Goal: Answer question/provide support: Participate in discussion

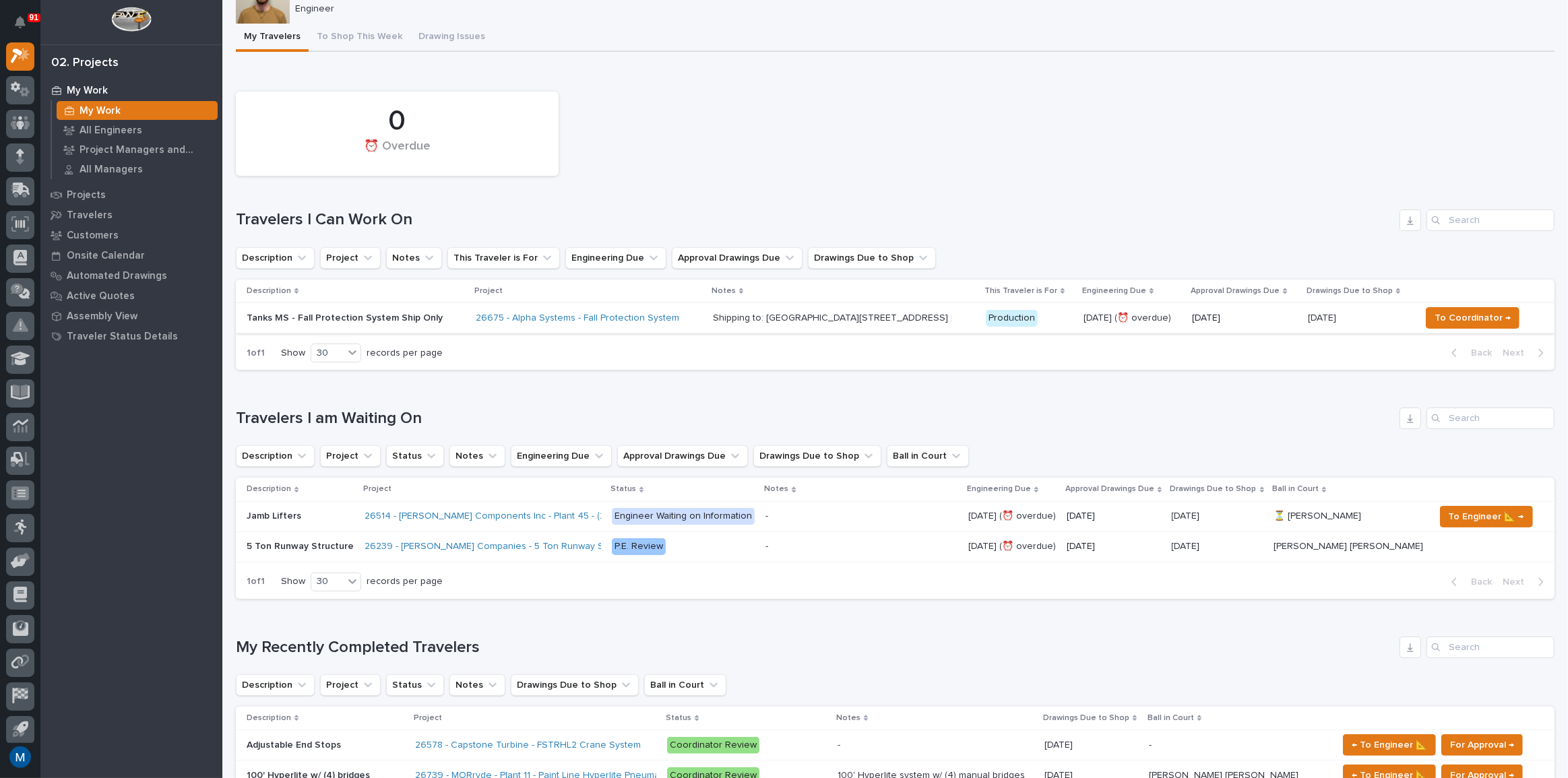
scroll to position [122, 0]
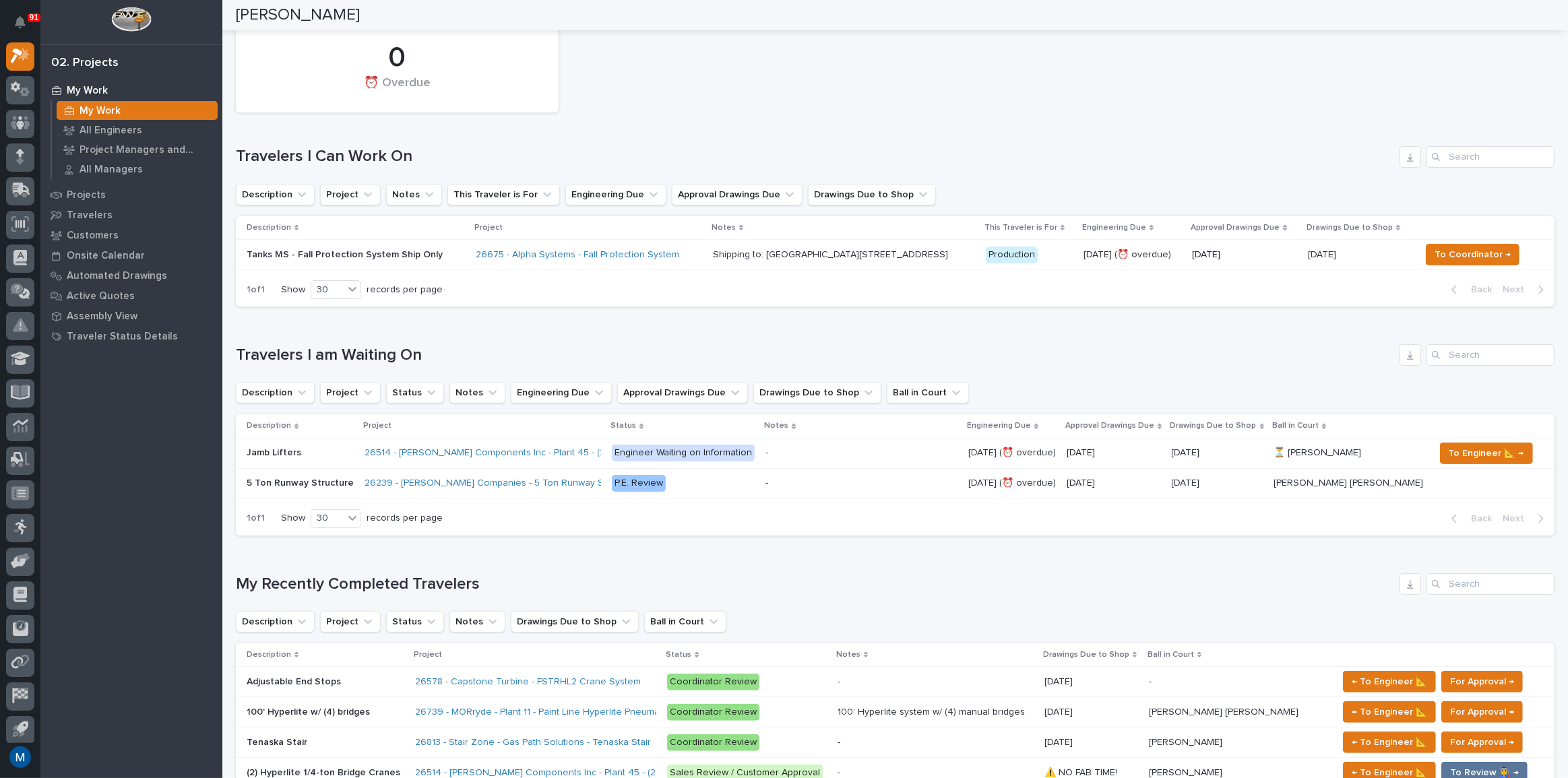
click at [690, 249] on div "26675 - Alpha Systems - Fall Protection System" at bounding box center [588, 255] width 226 height 12
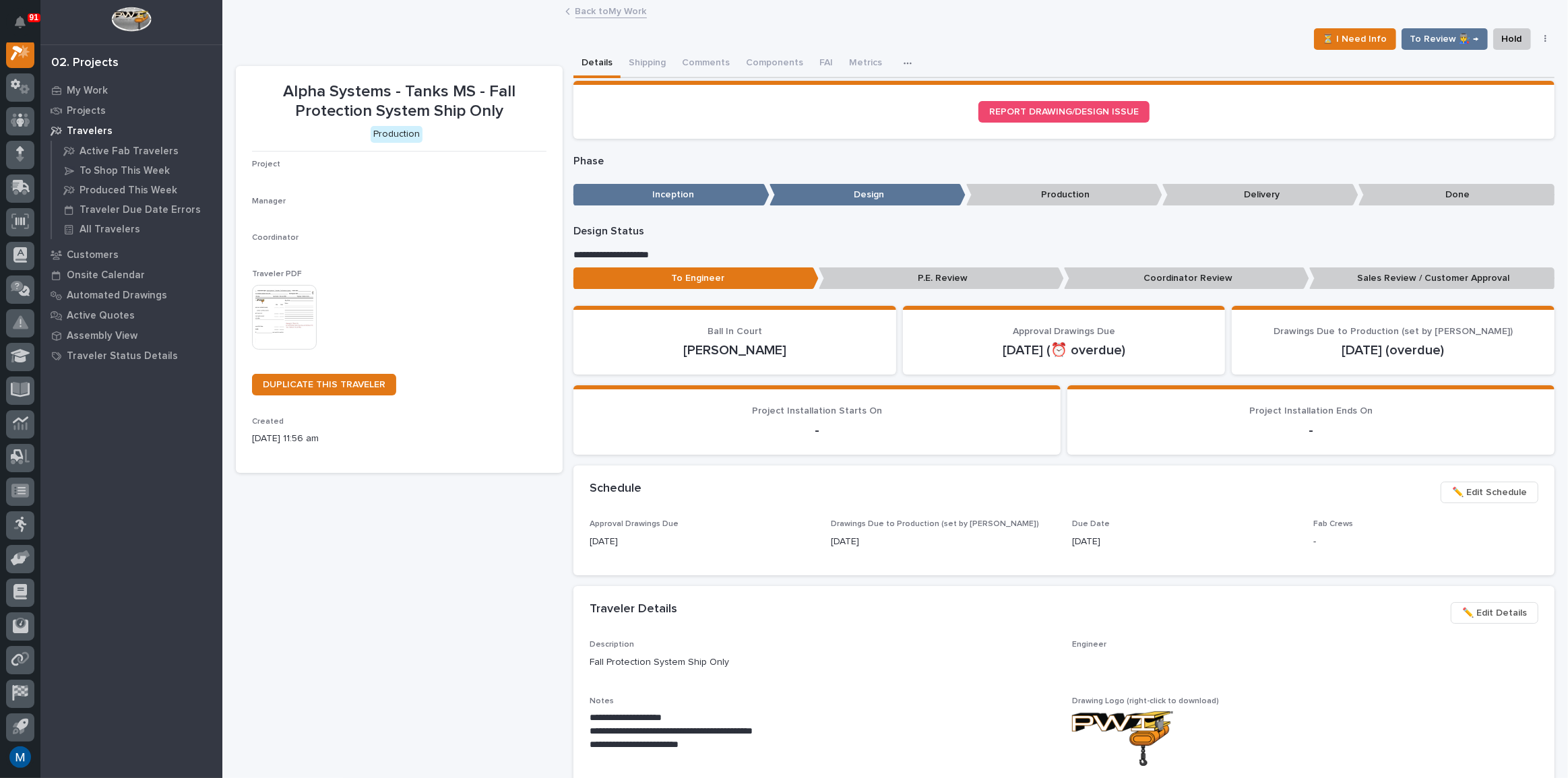
scroll to position [33, 0]
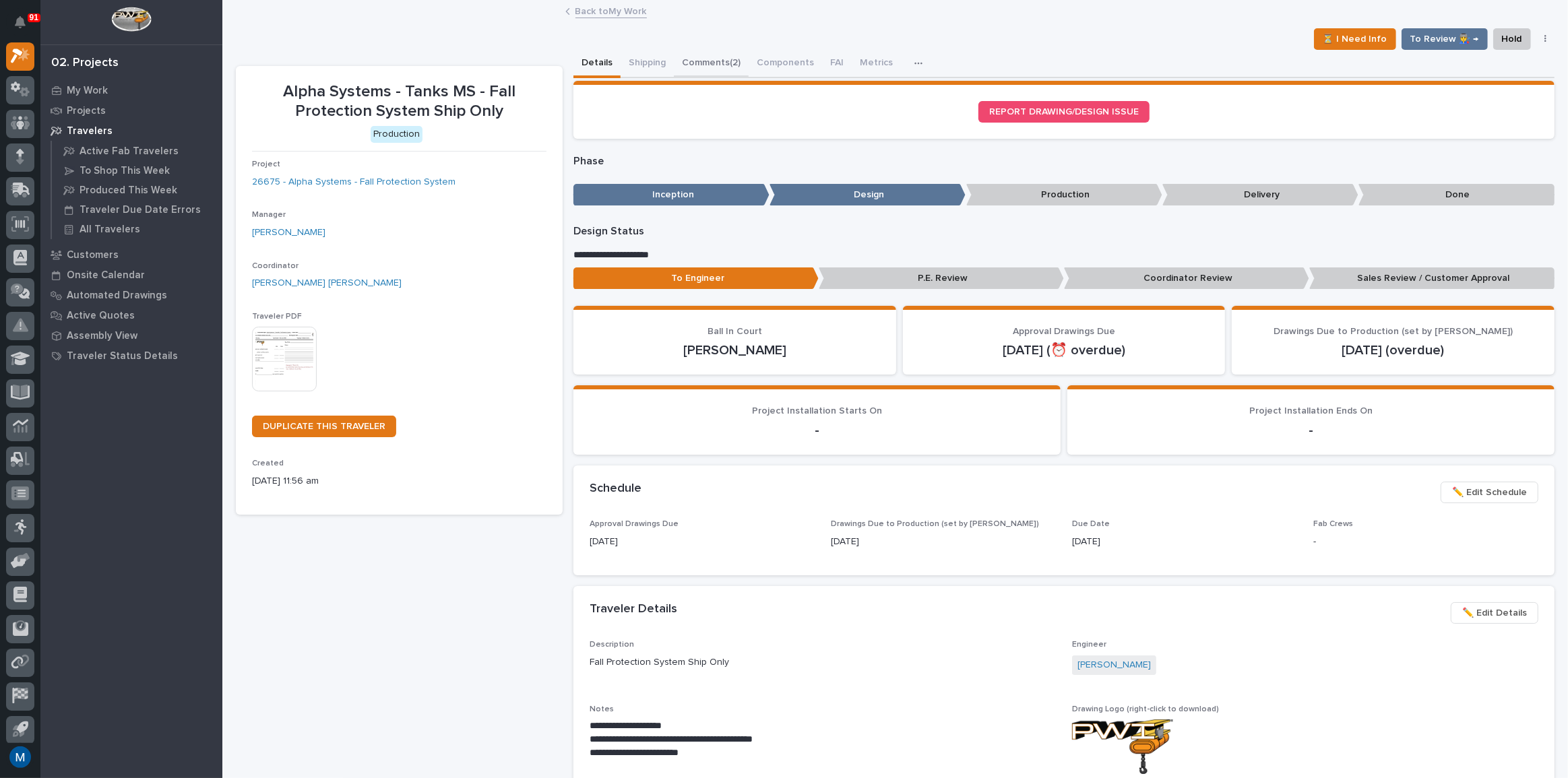
click at [707, 66] on button "Comments (2)" at bounding box center [711, 64] width 75 height 28
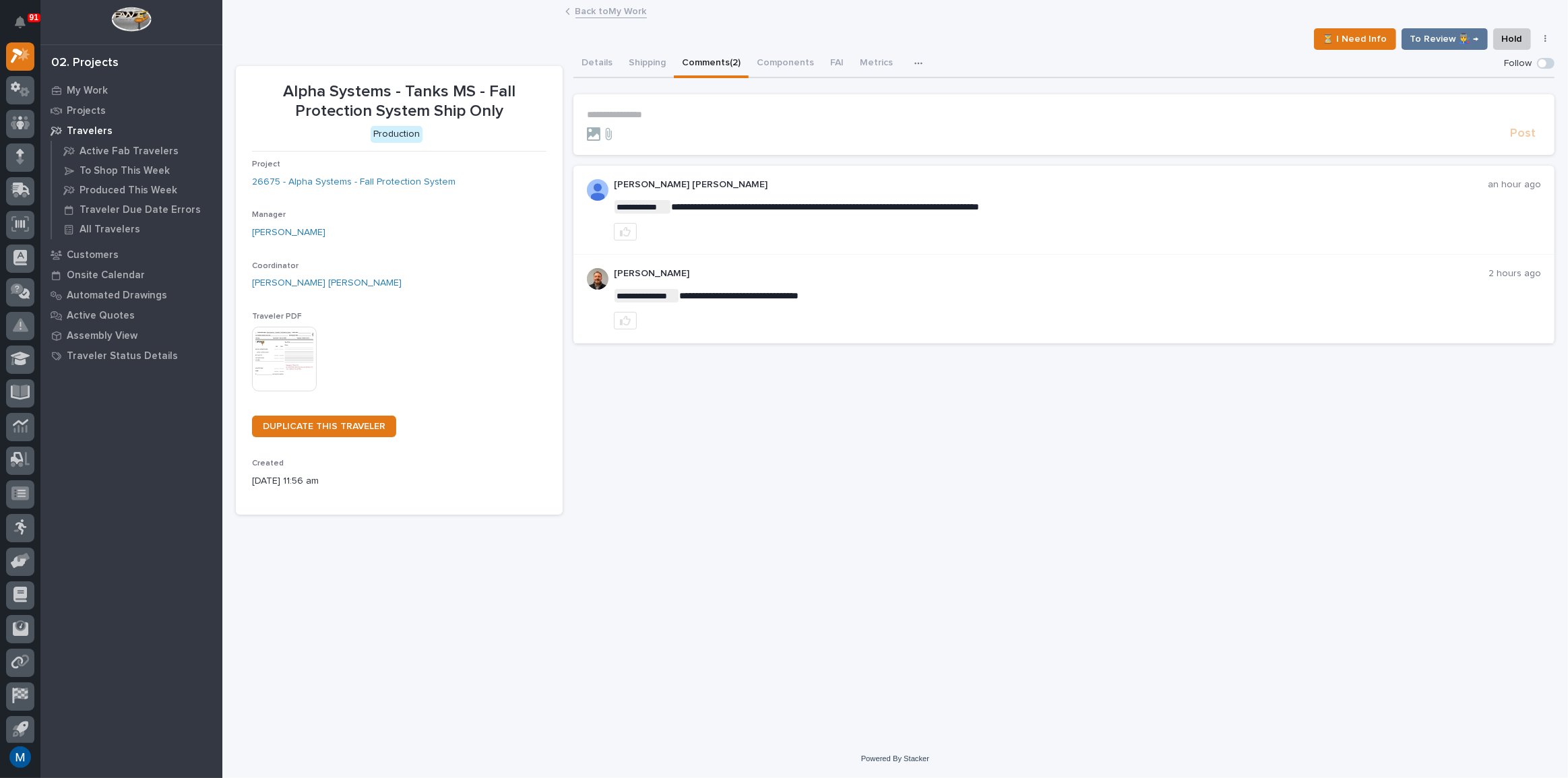
click at [686, 118] on p "**********" at bounding box center [1063, 114] width 954 height 12
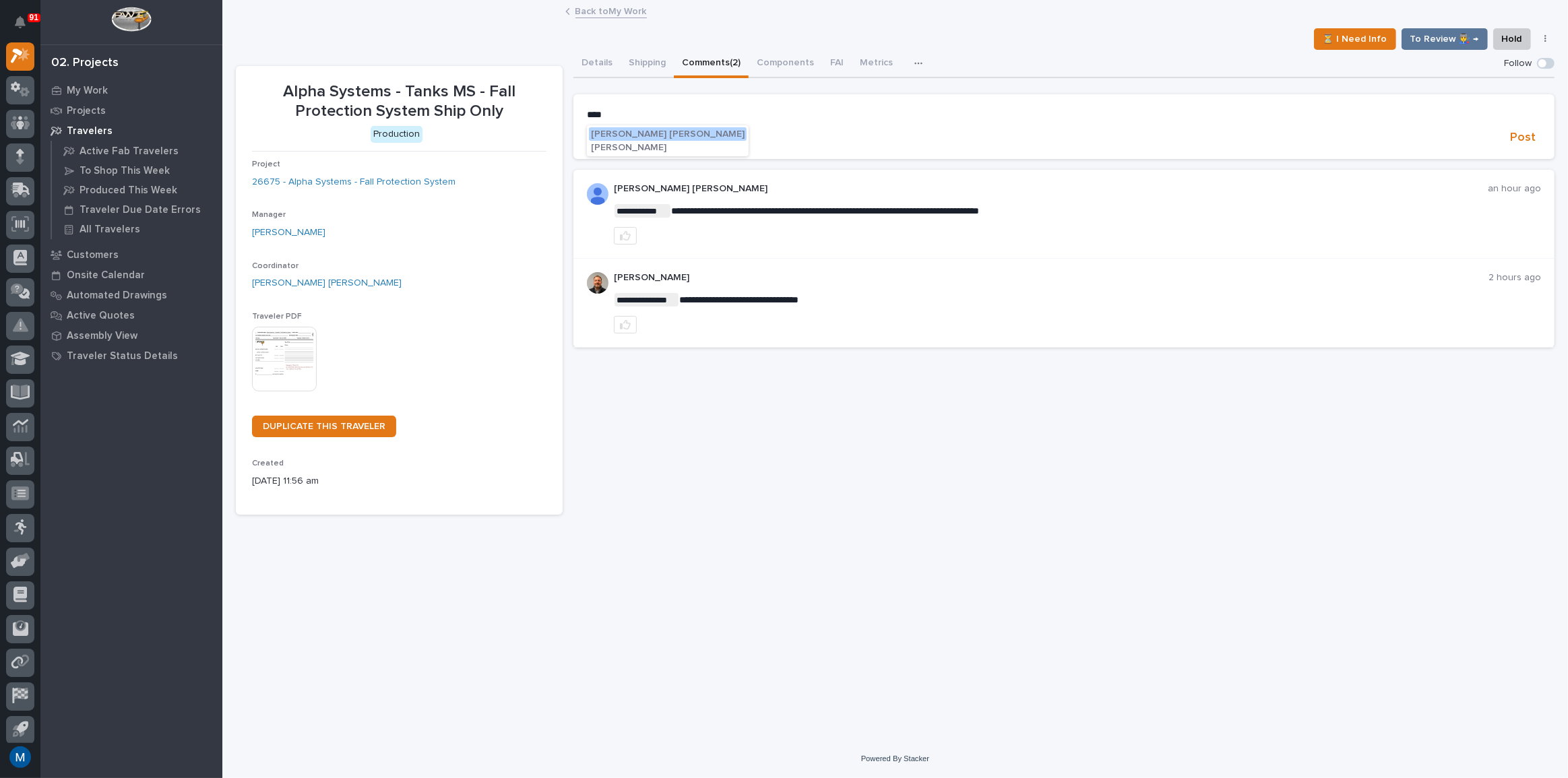
click at [645, 135] on span "[PERSON_NAME] [PERSON_NAME]" at bounding box center [668, 134] width 154 height 9
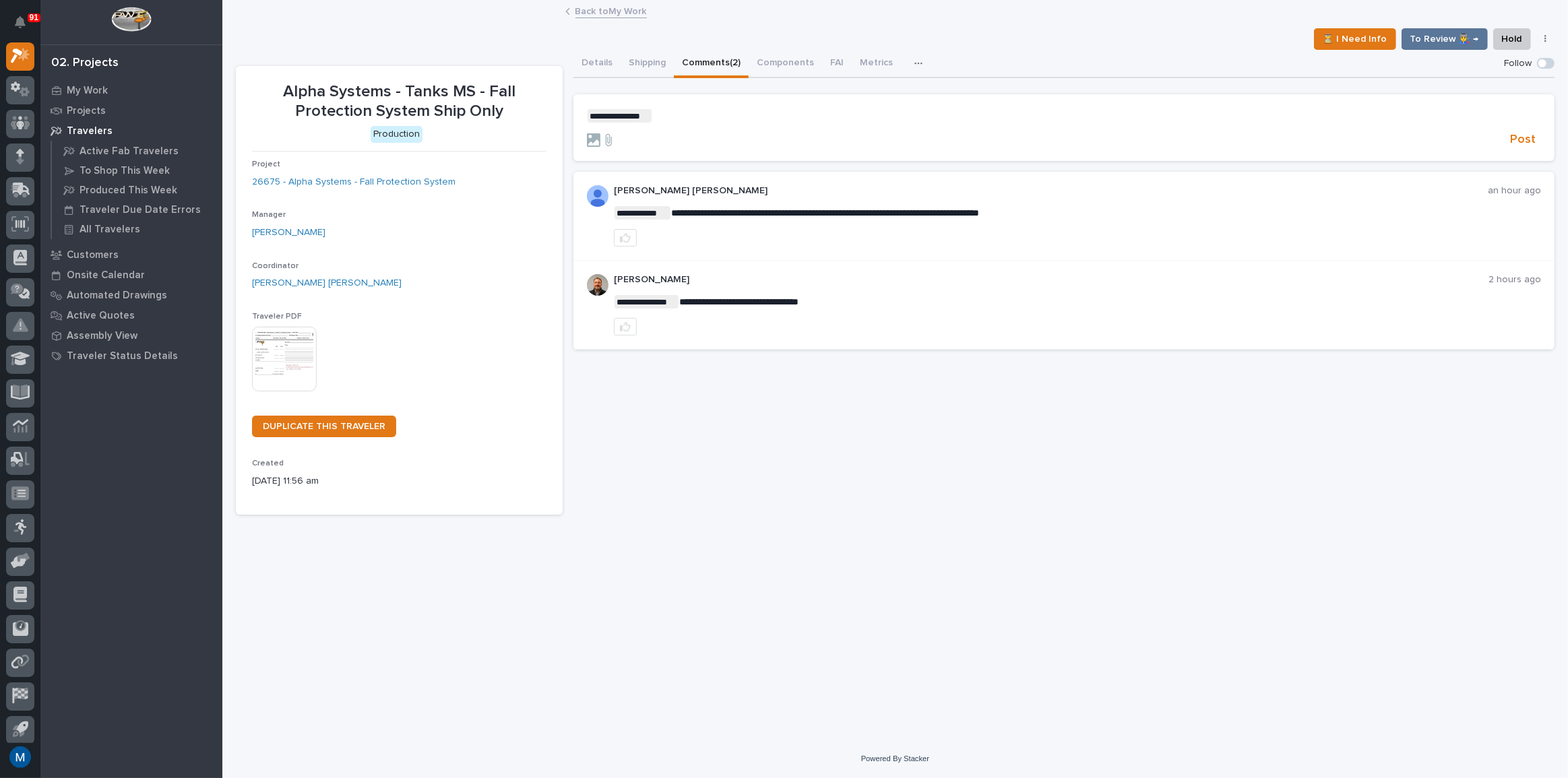
click at [680, 114] on p "**********" at bounding box center [1063, 115] width 954 height 13
drag, startPoint x: 1524, startPoint y: 142, endPoint x: 1034, endPoint y: 134, distance: 490.1
click at [1043, 134] on div "Post" at bounding box center [1063, 140] width 954 height 16
click at [906, 128] on form "**********" at bounding box center [1063, 127] width 954 height 38
click at [785, 115] on p "**********" at bounding box center [1063, 115] width 954 height 13
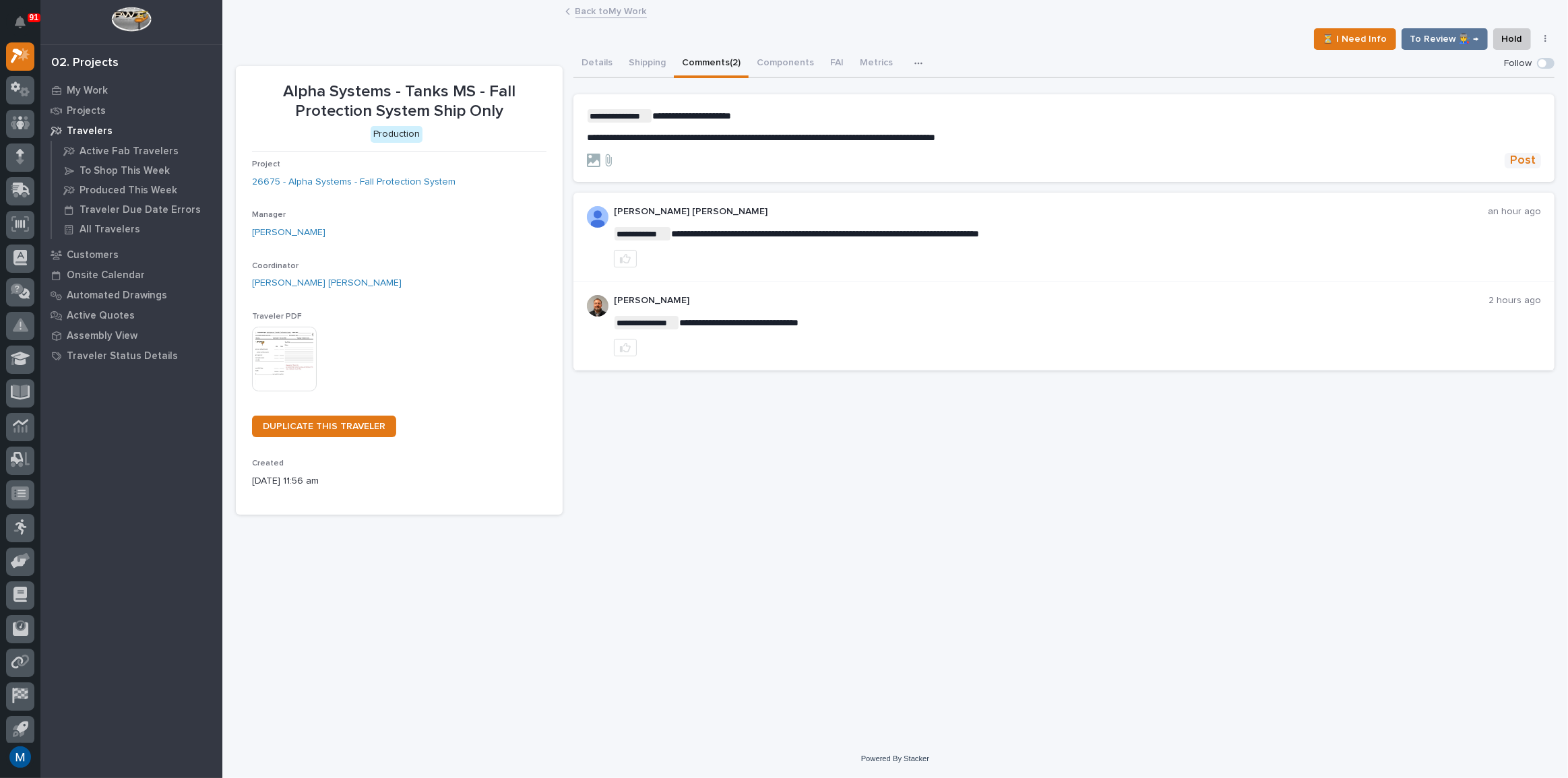
click at [1531, 160] on span "Post" at bounding box center [1523, 161] width 26 height 16
click at [595, 60] on button "Details" at bounding box center [597, 64] width 47 height 28
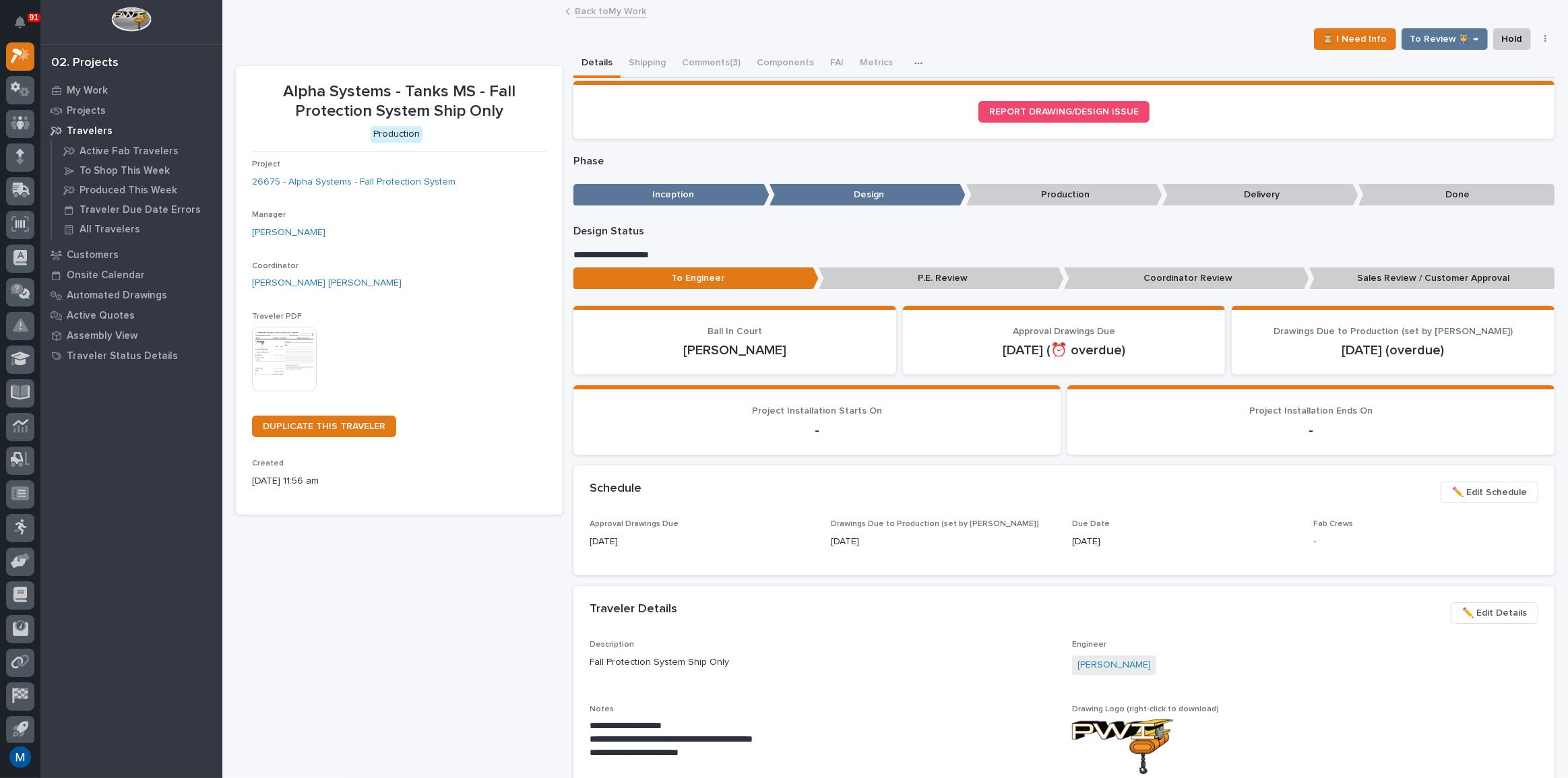
click at [1151, 275] on p "Coordinator Review" at bounding box center [1187, 278] width 246 height 23
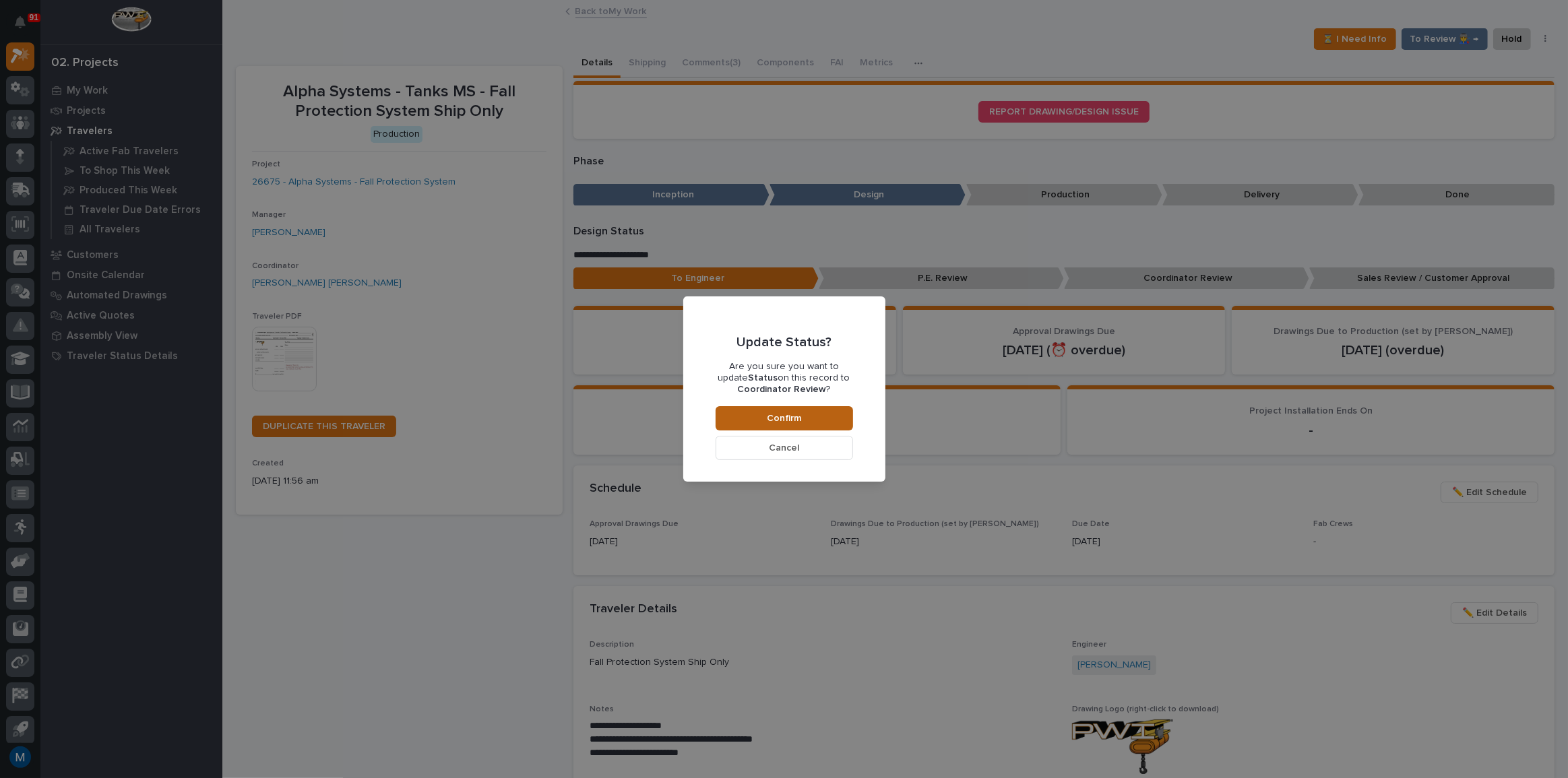
click at [787, 412] on button "Confirm" at bounding box center [784, 418] width 138 height 24
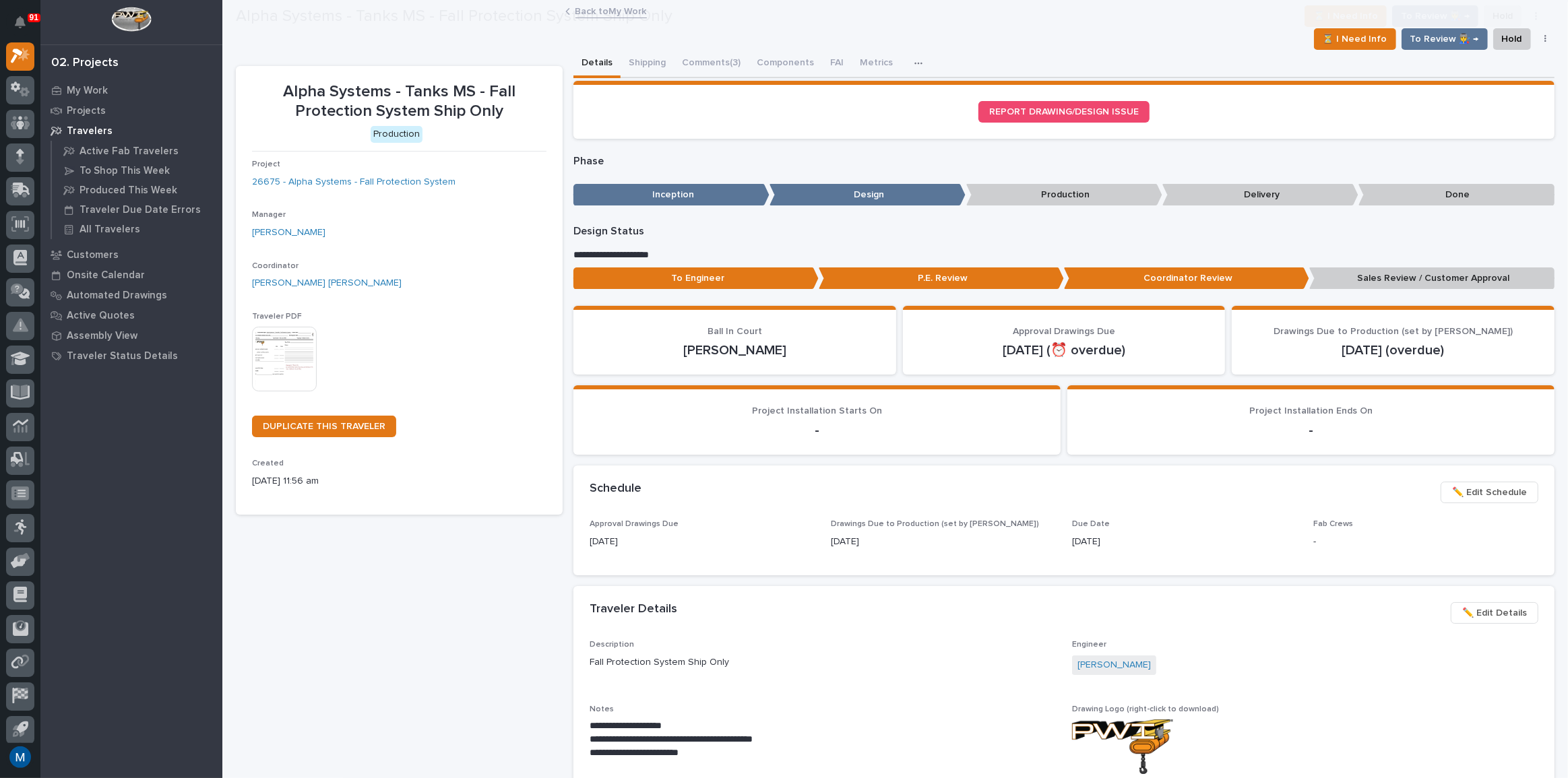
scroll to position [80, 0]
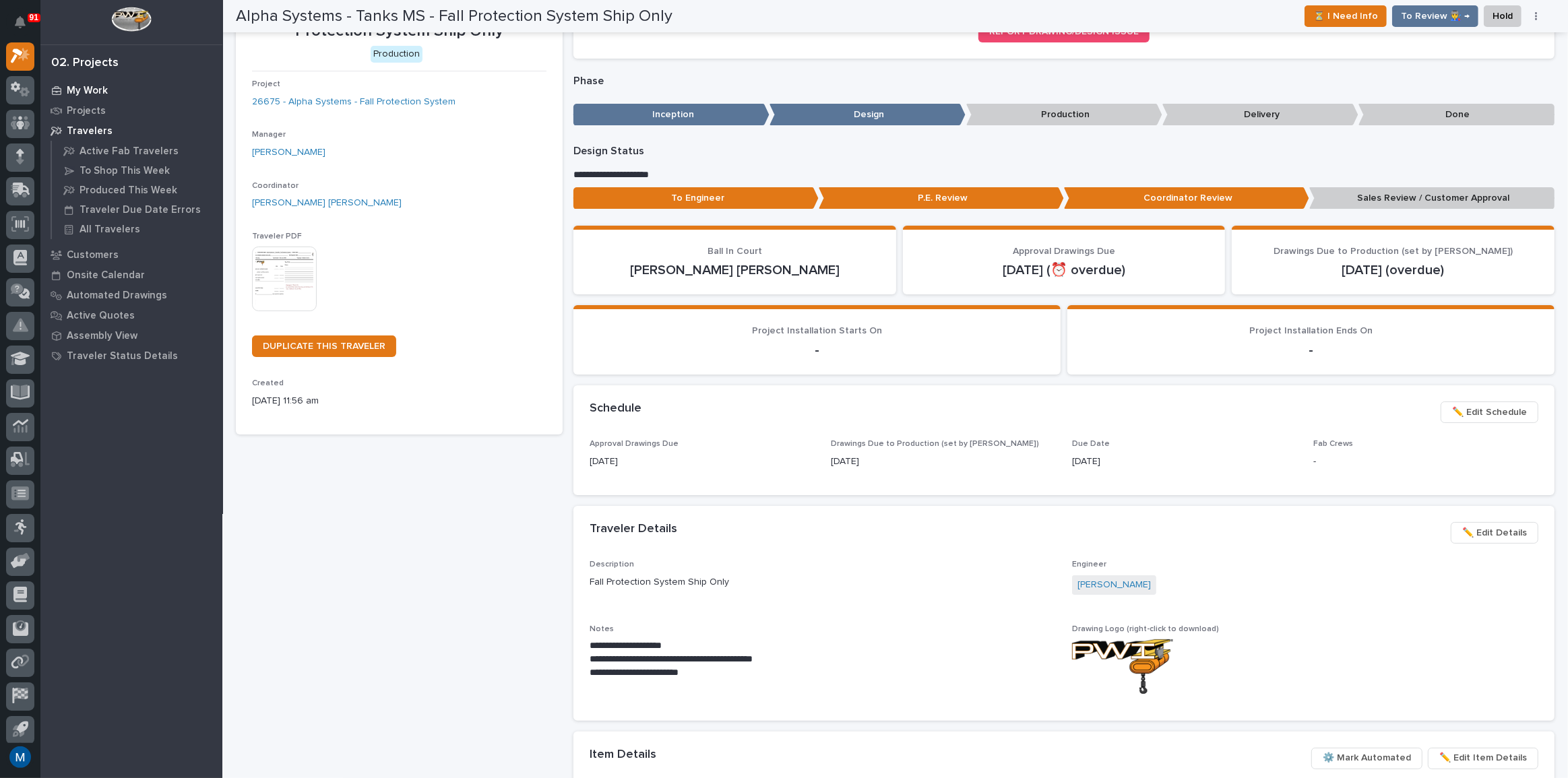
click at [95, 81] on div "My Work" at bounding box center [131, 90] width 175 height 19
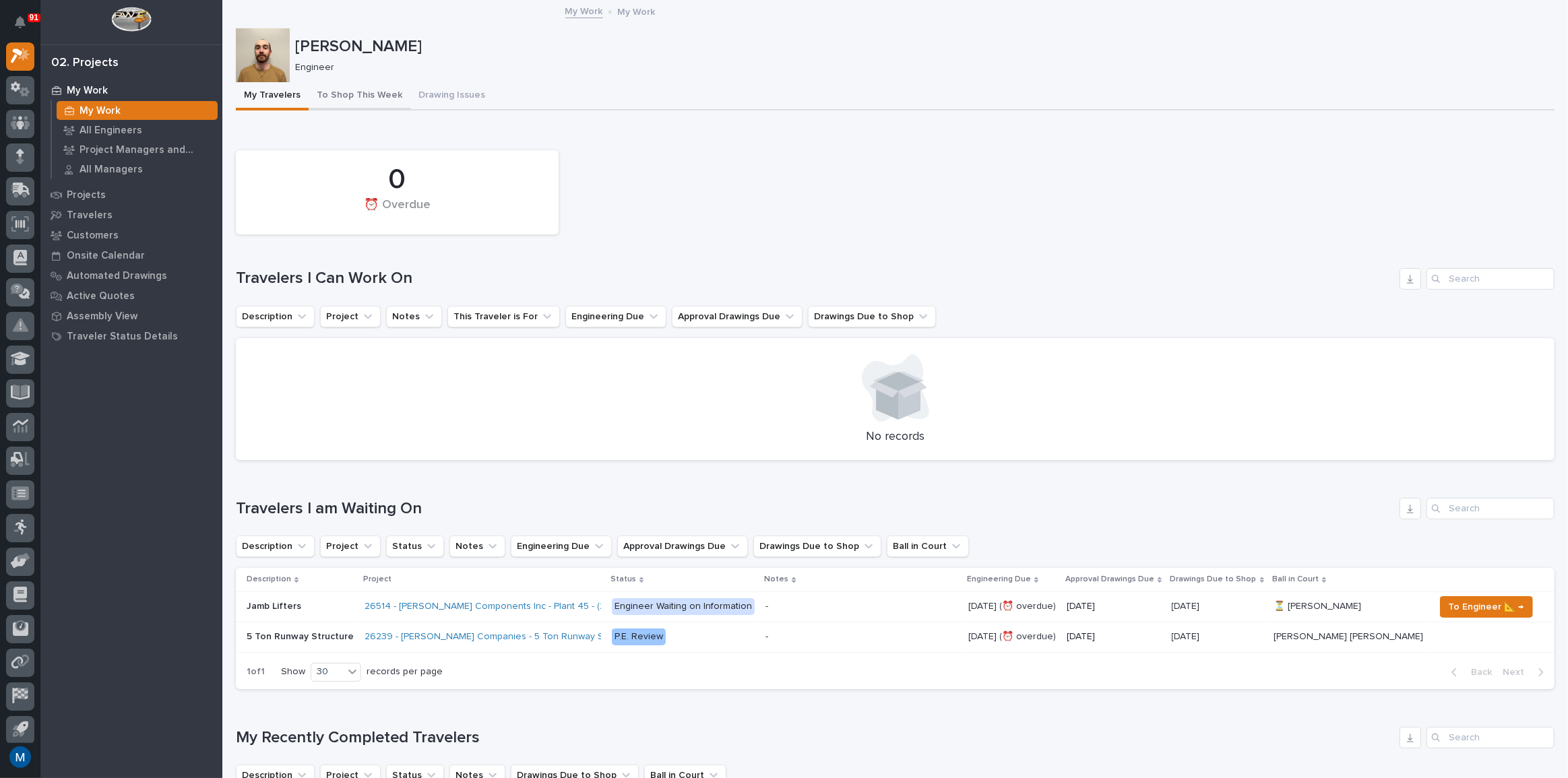
click at [309, 101] on button "To Shop This Week" at bounding box center [359, 96] width 102 height 28
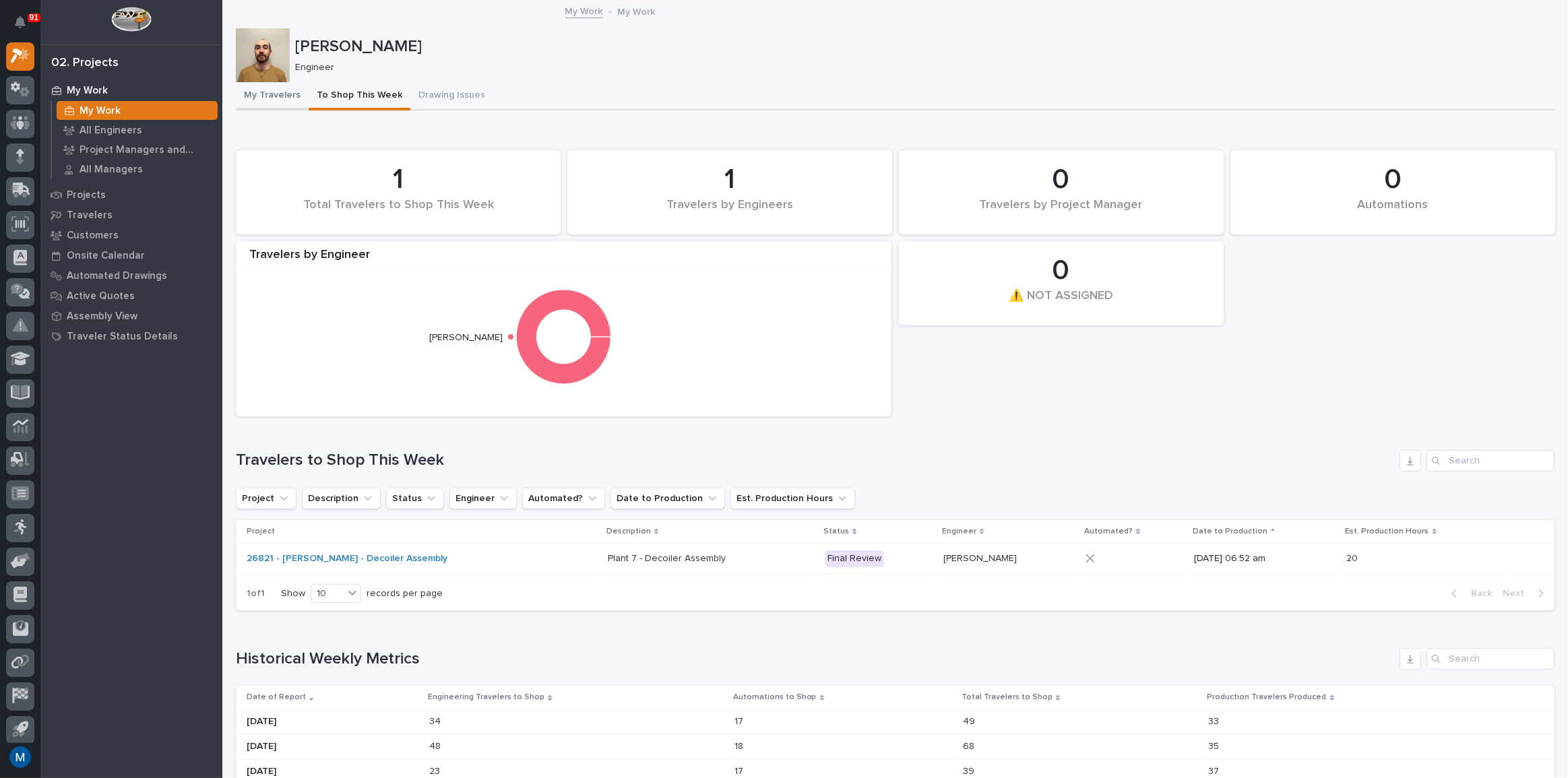
click at [281, 106] on button "My Travelers" at bounding box center [272, 96] width 73 height 28
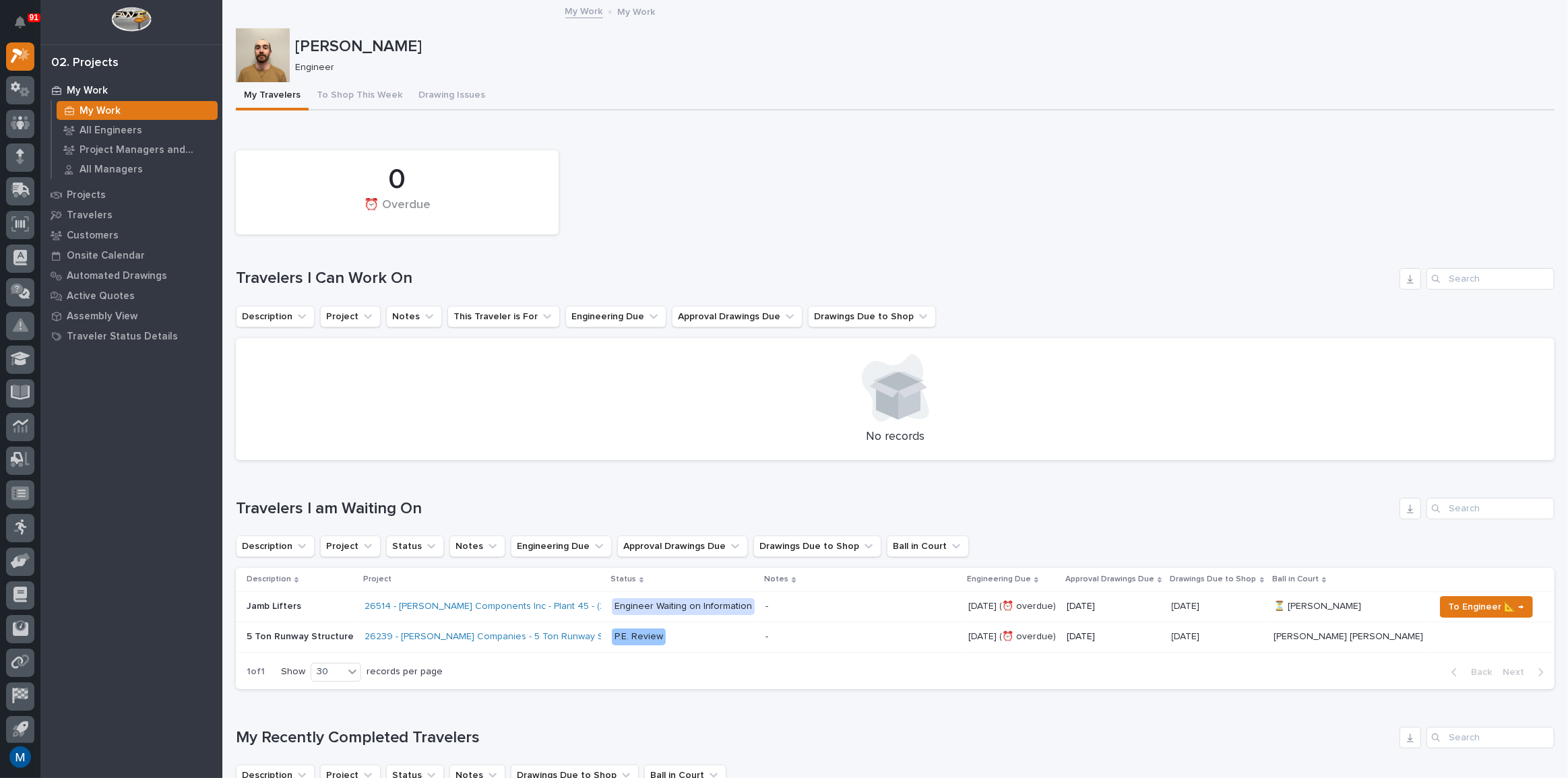
click at [748, 104] on div "My Travelers To Shop This Week Drawing Issues" at bounding box center [895, 96] width 1318 height 28
click at [475, 91] on button "Drawing Issues" at bounding box center [452, 96] width 83 height 28
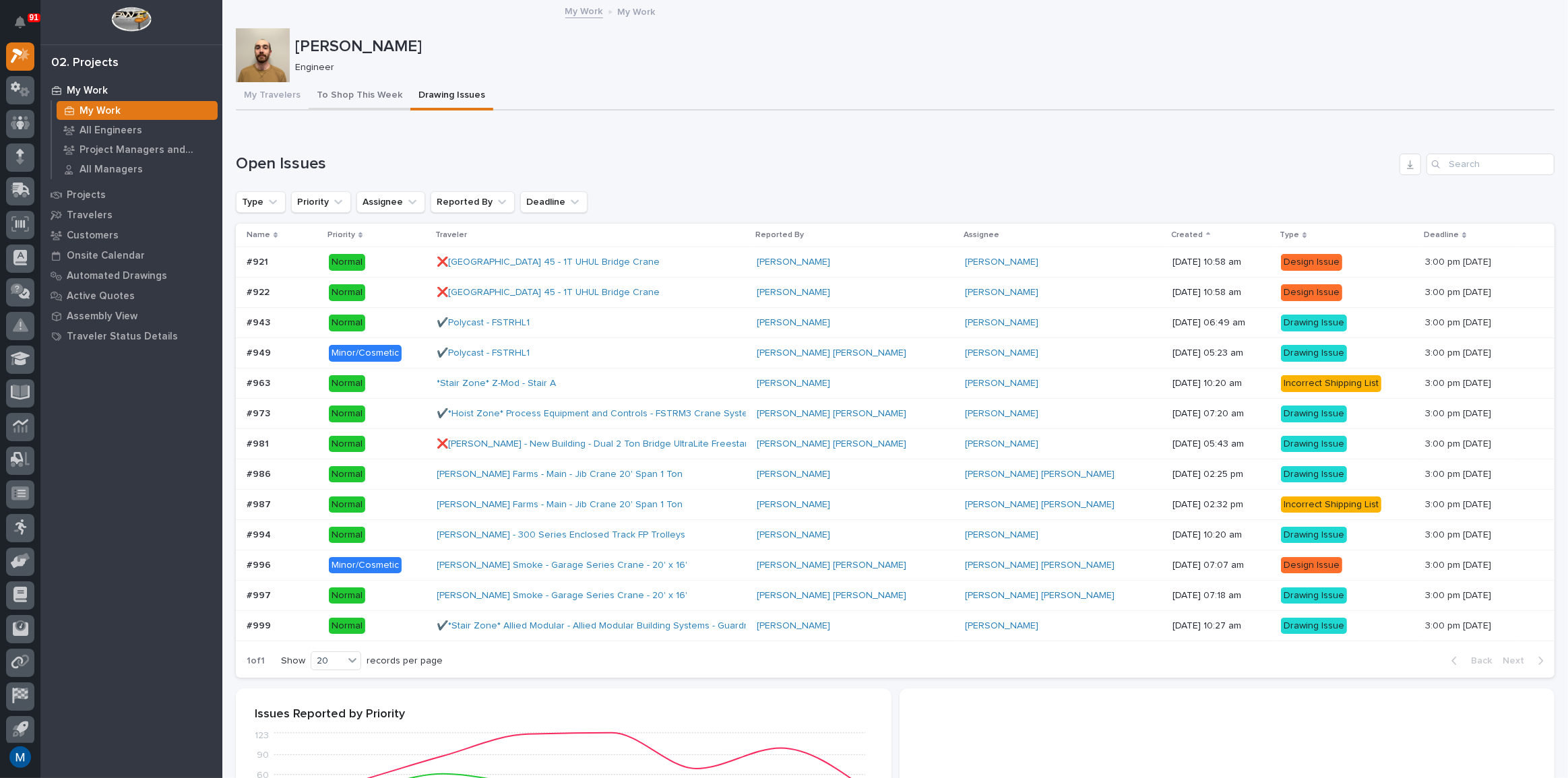
click at [331, 91] on button "To Shop This Week" at bounding box center [359, 96] width 102 height 28
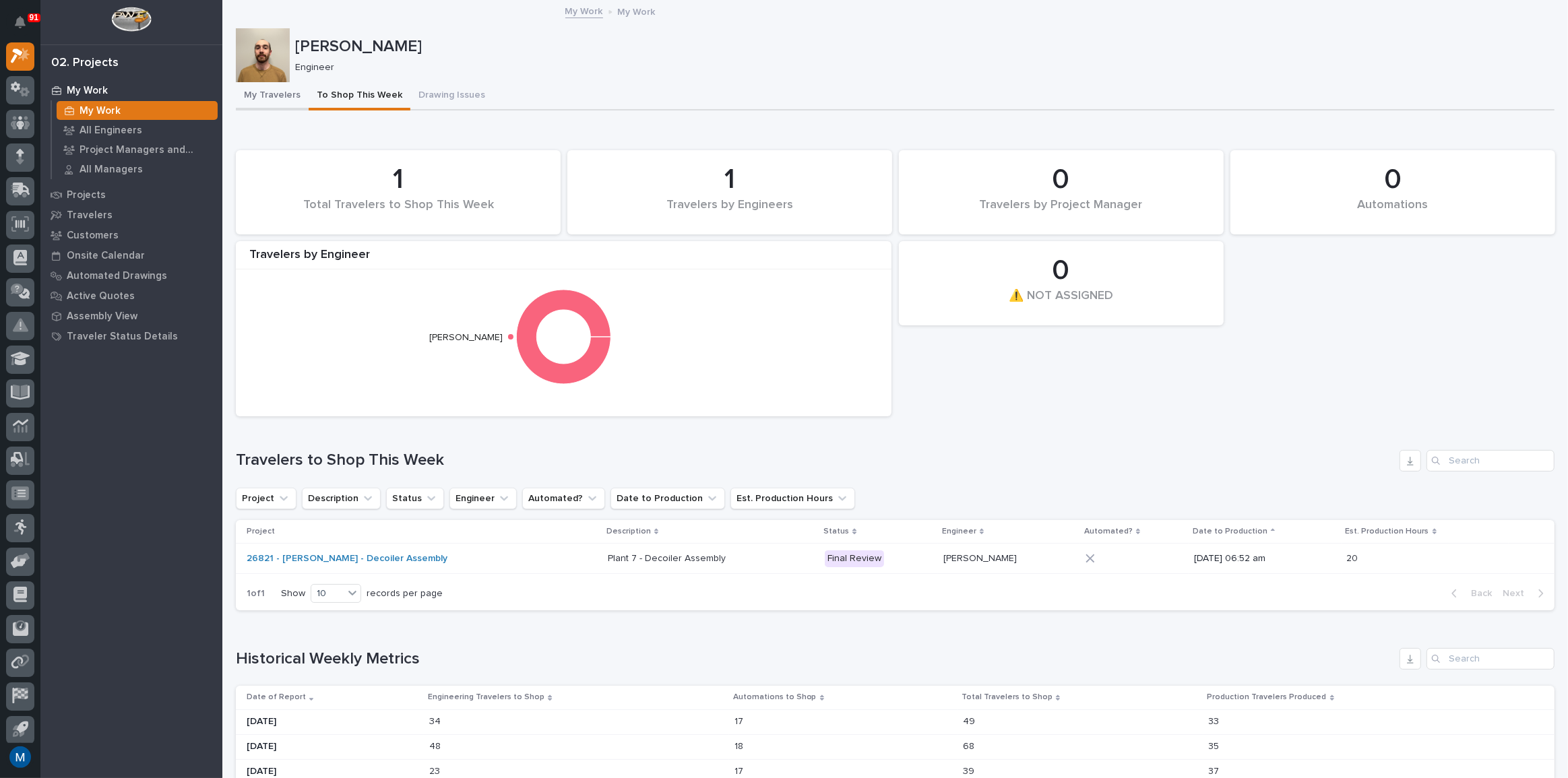
click at [275, 82] on button "My Travelers" at bounding box center [272, 96] width 73 height 28
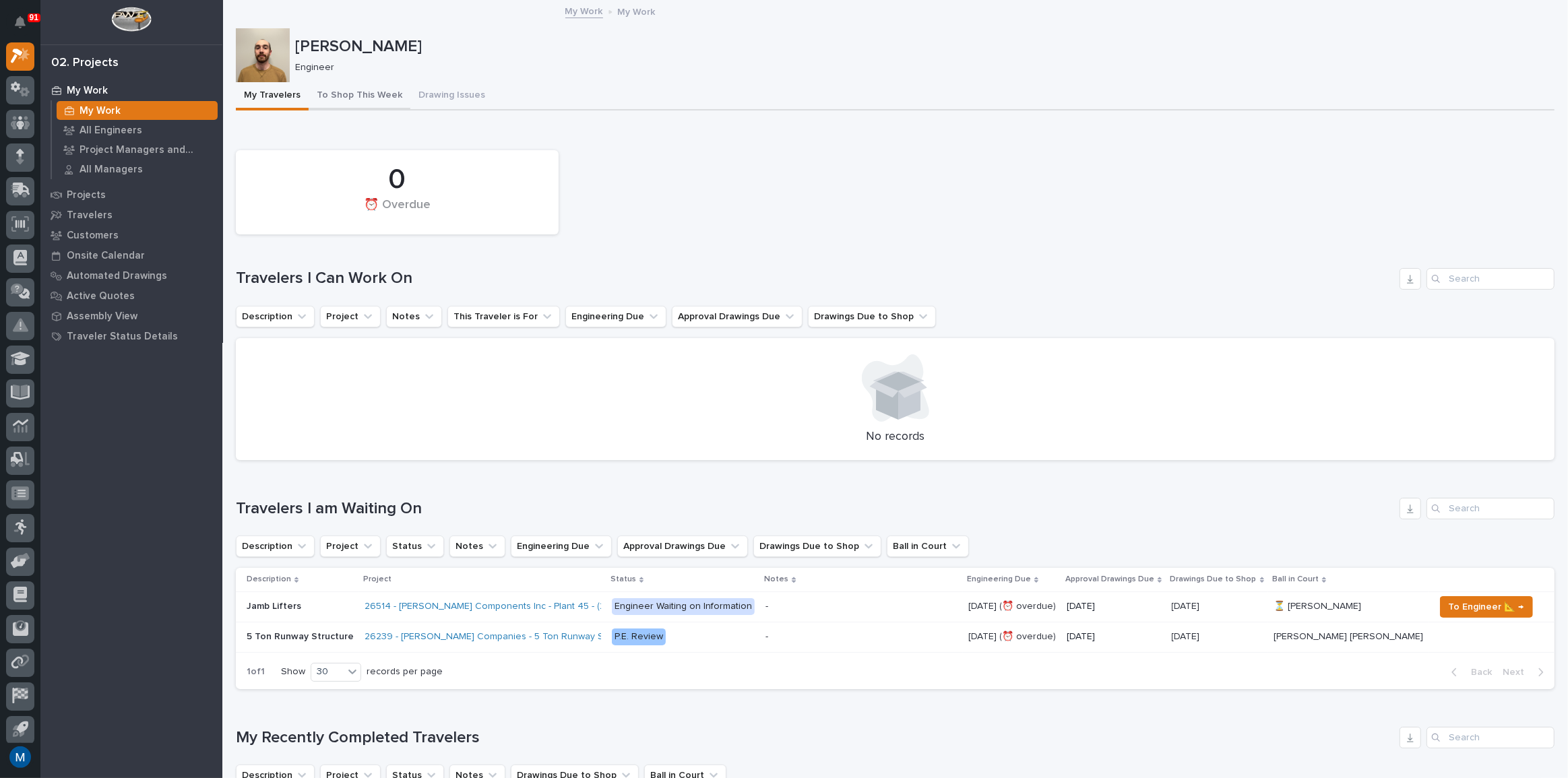
click at [364, 92] on button "To Shop This Week" at bounding box center [359, 96] width 102 height 28
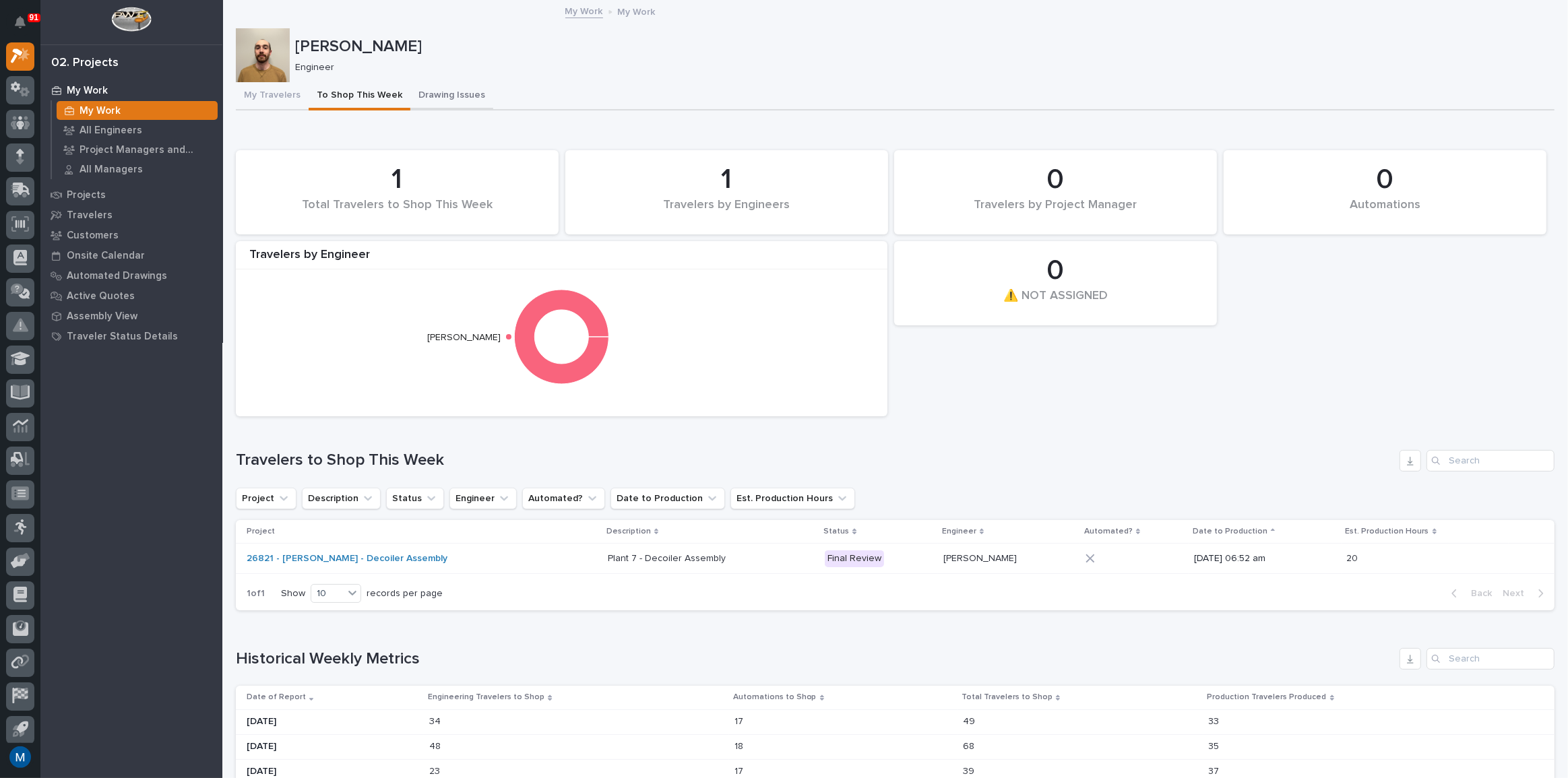
click at [266, 103] on button "My Travelers" at bounding box center [272, 96] width 73 height 28
